Goal: Task Accomplishment & Management: Use online tool/utility

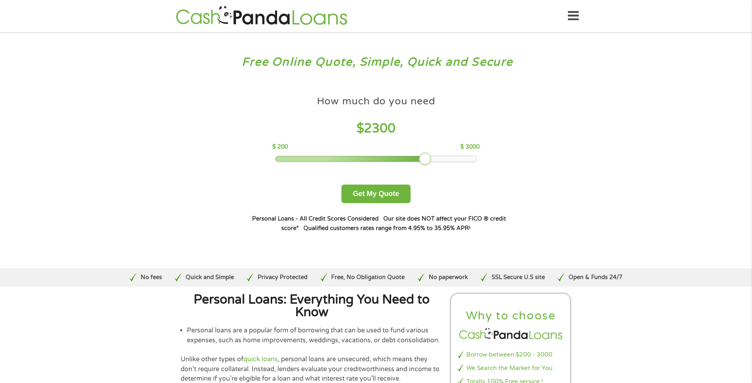
click at [470, 160] on div at bounding box center [375, 159] width 201 height 6
click at [462, 157] on div at bounding box center [375, 159] width 201 height 6
click at [462, 156] on div at bounding box center [375, 159] width 201 height 6
click at [440, 158] on div at bounding box center [375, 159] width 201 height 6
click at [352, 157] on div at bounding box center [375, 159] width 201 height 6
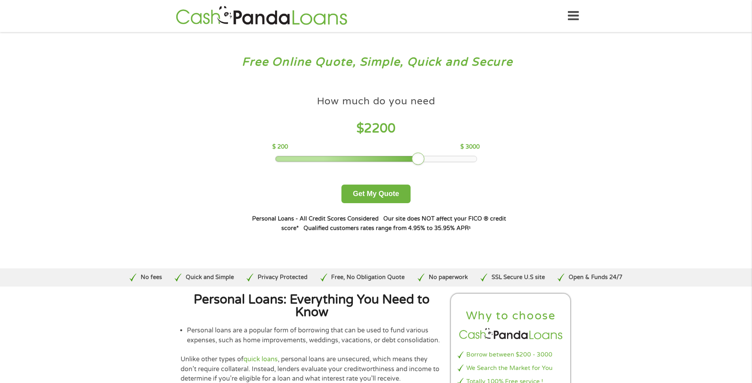
click at [467, 160] on div at bounding box center [375, 159] width 201 height 6
click at [466, 160] on div at bounding box center [375, 159] width 201 height 6
click at [467, 160] on div at bounding box center [375, 159] width 201 height 6
click at [316, 156] on div at bounding box center [346, 159] width 143 height 6
click at [472, 157] on div at bounding box center [375, 159] width 201 height 6
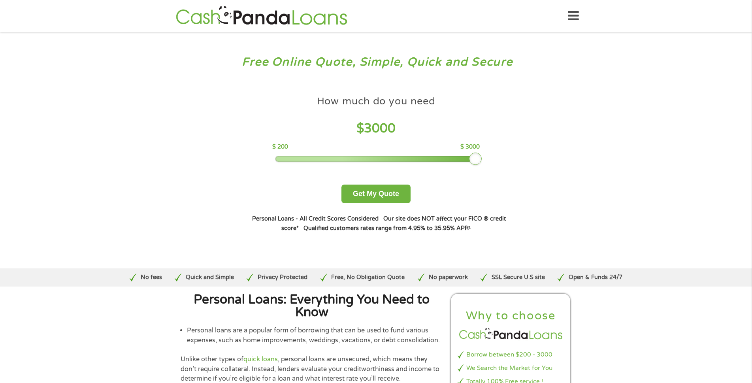
drag, startPoint x: 421, startPoint y: 156, endPoint x: 482, endPoint y: 166, distance: 62.1
click at [482, 166] on div "How much do you need $ 3000 $ 200 $ 3000 Get My Quote" at bounding box center [375, 147] width 277 height 111
click at [380, 193] on button "Get My Quote" at bounding box center [375, 193] width 69 height 19
